Goal: Task Accomplishment & Management: Manage account settings

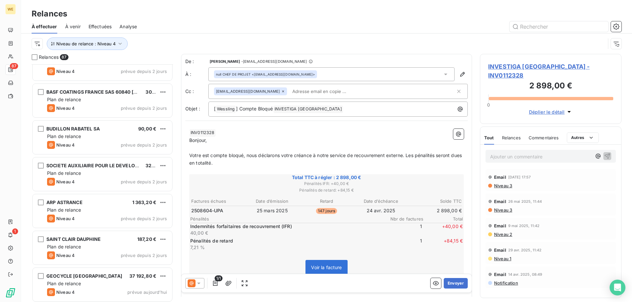
scroll to position [2970, 0]
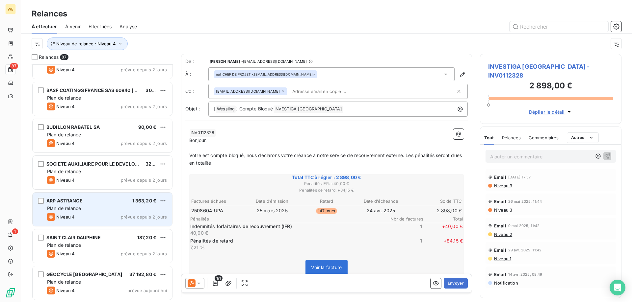
click at [105, 216] on div "Niveau 4 prévue depuis 2 jours" at bounding box center [107, 217] width 120 height 8
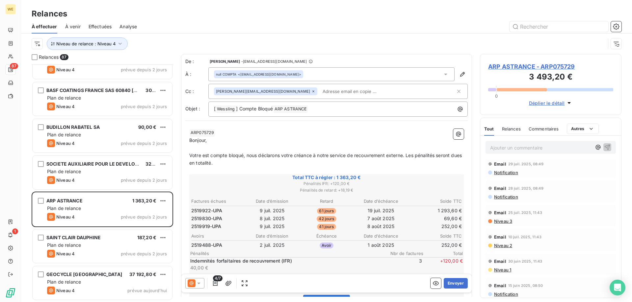
scroll to position [132, 0]
click at [517, 68] on span "ARP ASTRANCE - ARP075729" at bounding box center [550, 66] width 125 height 9
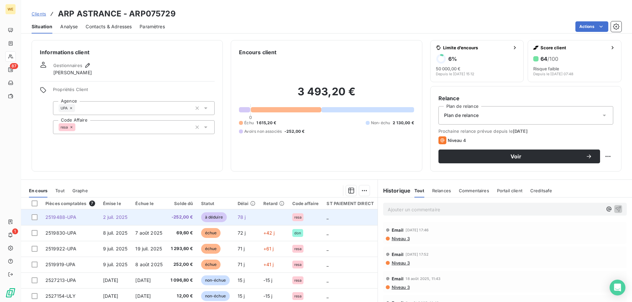
click at [59, 217] on span "2519488-UPA" at bounding box center [60, 218] width 31 height 6
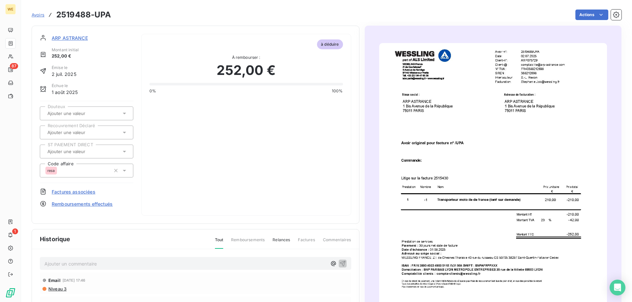
click at [58, 38] on span "ARP ASTRANCE" at bounding box center [70, 38] width 36 height 7
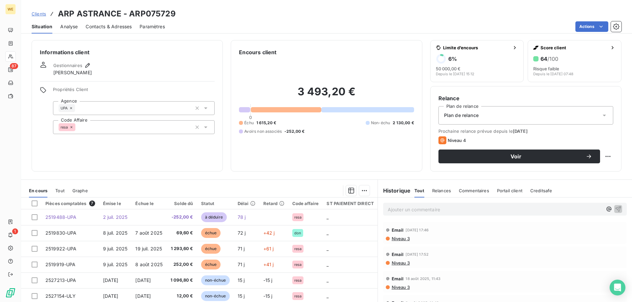
click at [99, 28] on span "Contacts & Adresses" at bounding box center [109, 26] width 46 height 7
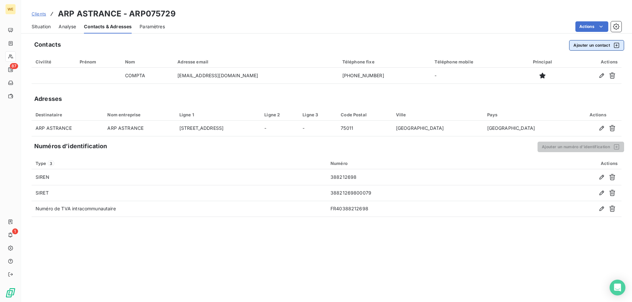
click at [586, 44] on button "Ajouter un contact" at bounding box center [596, 45] width 55 height 11
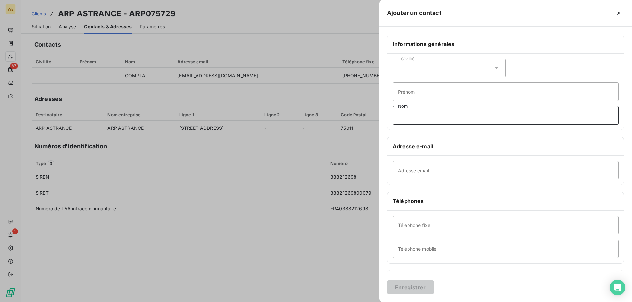
click at [425, 114] on input "Nom" at bounding box center [506, 115] width 226 height 18
type input "Gestionnaire 2"
click at [443, 173] on input "Adresse email" at bounding box center [506, 170] width 226 height 18
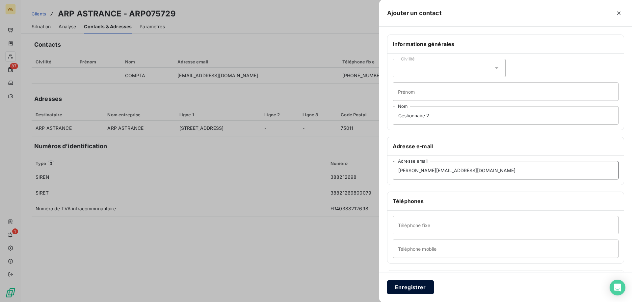
type input "[PERSON_NAME][EMAIL_ADDRESS][DOMAIN_NAME]"
click at [413, 283] on button "Enregistrer" at bounding box center [410, 288] width 47 height 14
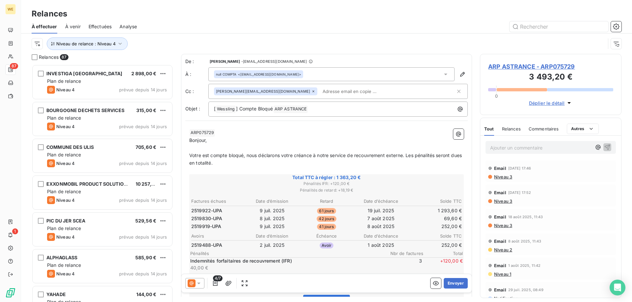
scroll to position [233, 137]
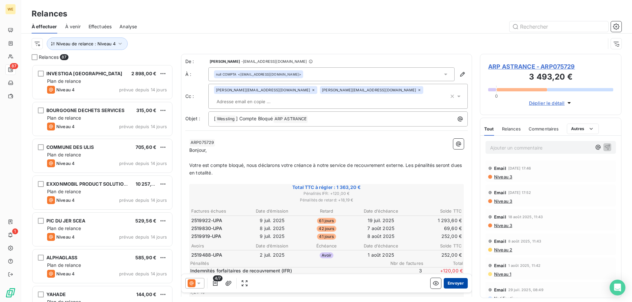
click at [450, 285] on button "Envoyer" at bounding box center [456, 283] width 24 height 11
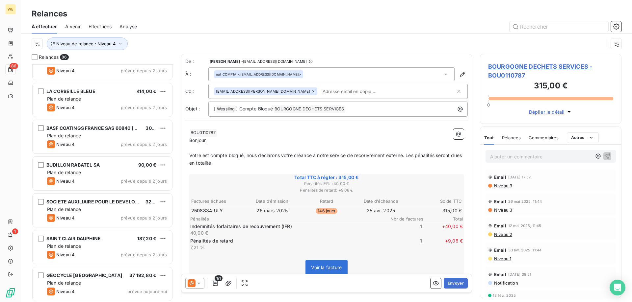
scroll to position [2933, 0]
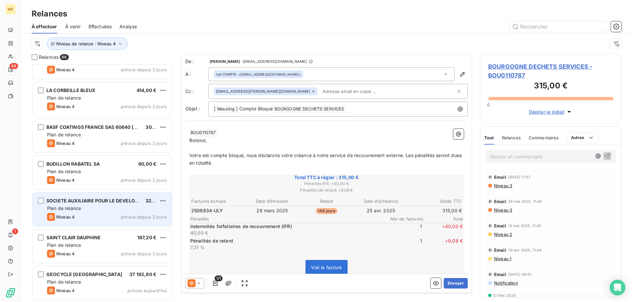
click at [101, 210] on div "Plan de relance" at bounding box center [107, 208] width 120 height 7
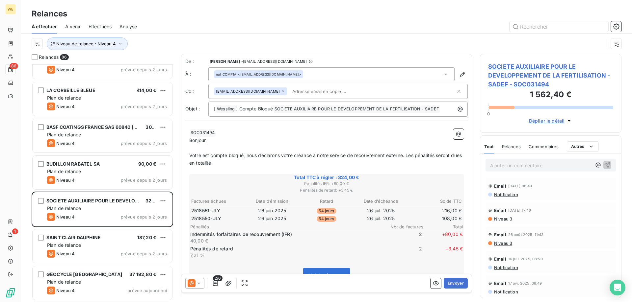
click at [510, 76] on span "SOCIETE AUXILIAIRE POUR LE DEVELOPPEMENT DE LA FERTILISATION - SADEF - SOC031494" at bounding box center [550, 75] width 125 height 27
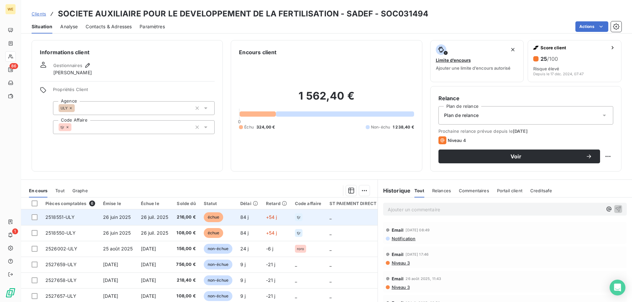
click at [58, 219] on span "2518551-ULY" at bounding box center [60, 218] width 30 height 6
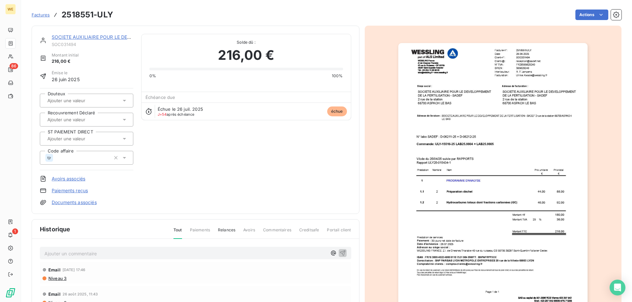
click at [494, 155] on img "button" at bounding box center [492, 177] width 189 height 268
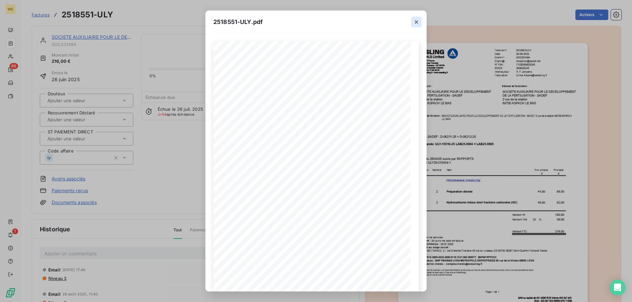
click at [419, 19] on icon "button" at bounding box center [416, 22] width 7 height 7
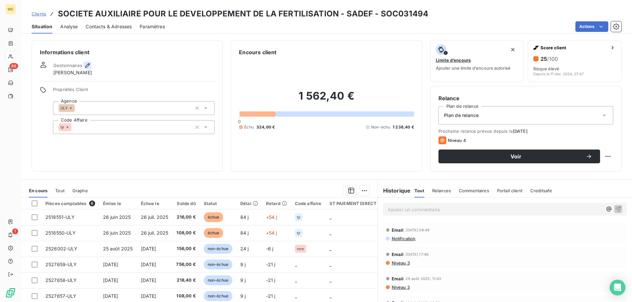
click at [86, 65] on icon "button" at bounding box center [87, 65] width 7 height 7
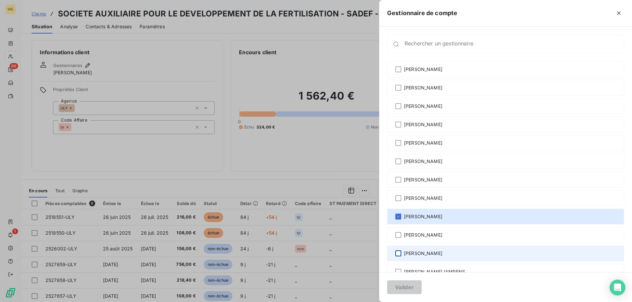
click at [400, 255] on div at bounding box center [398, 254] width 6 height 6
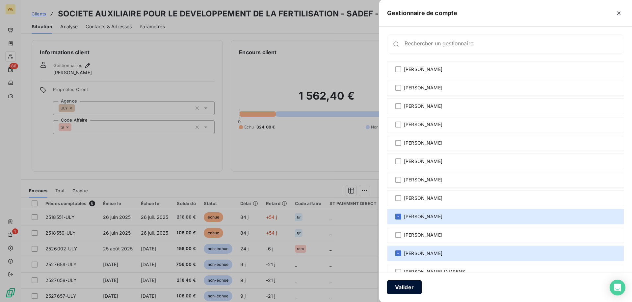
click at [405, 289] on button "Valider" at bounding box center [404, 288] width 35 height 14
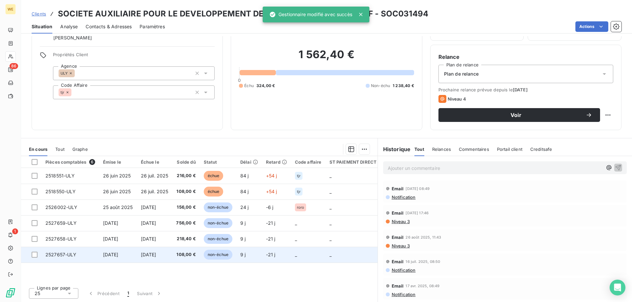
scroll to position [42, 0]
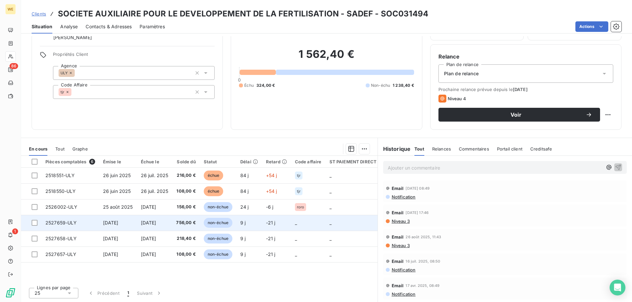
click at [56, 223] on span "2527659-ULY" at bounding box center [61, 223] width 32 height 6
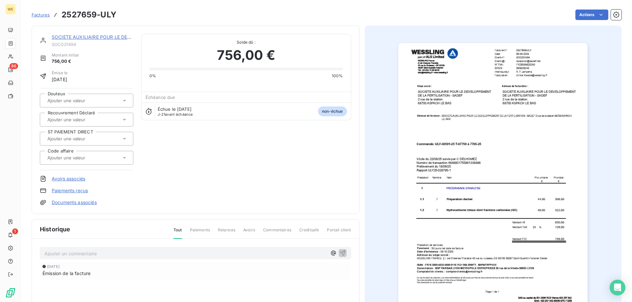
click at [496, 162] on img "button" at bounding box center [492, 177] width 189 height 268
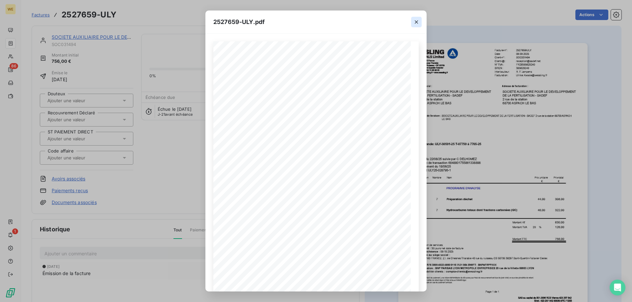
click at [415, 21] on icon "button" at bounding box center [416, 22] width 7 height 7
